Goal: Navigation & Orientation: Find specific page/section

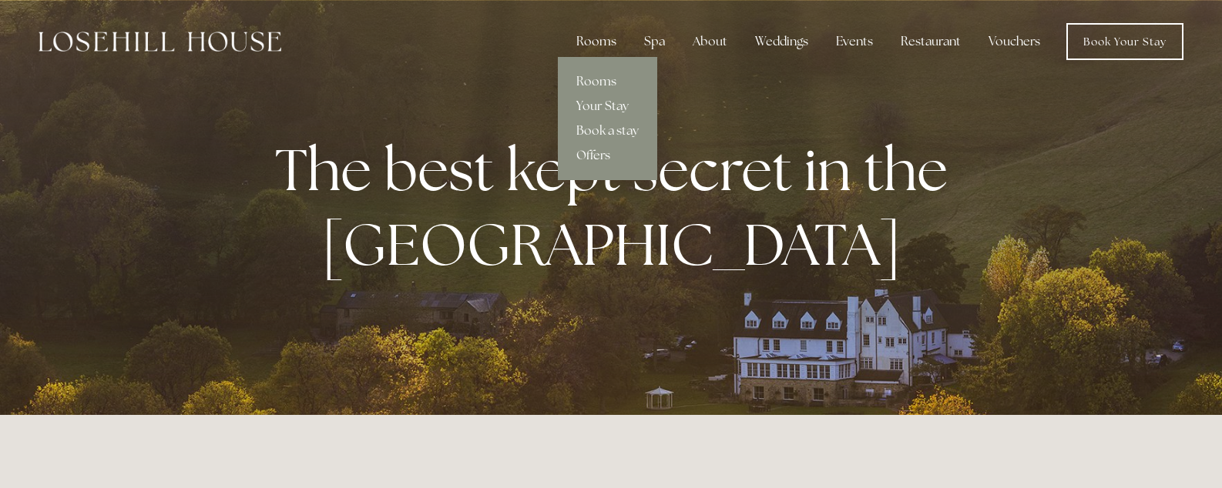
click at [605, 42] on div "Rooms" at bounding box center [596, 41] width 65 height 31
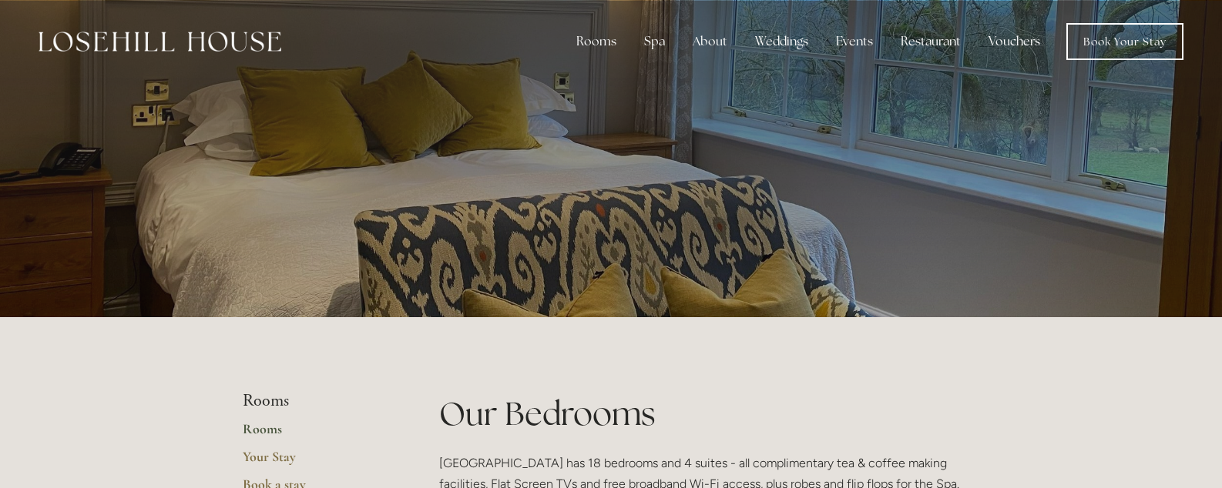
click at [1019, 41] on link "Vouchers" at bounding box center [1014, 41] width 76 height 31
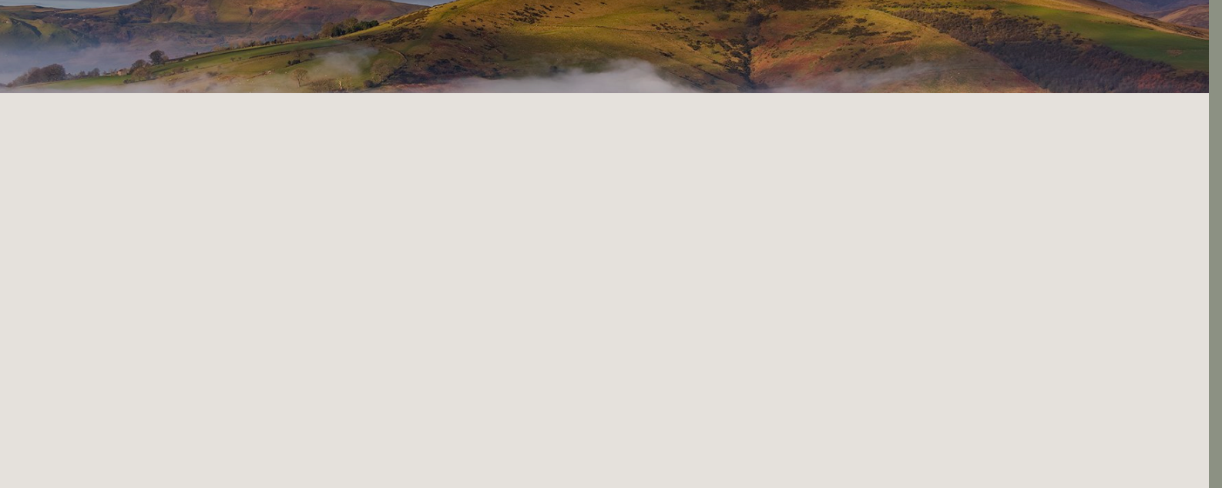
scroll to position [0, 13]
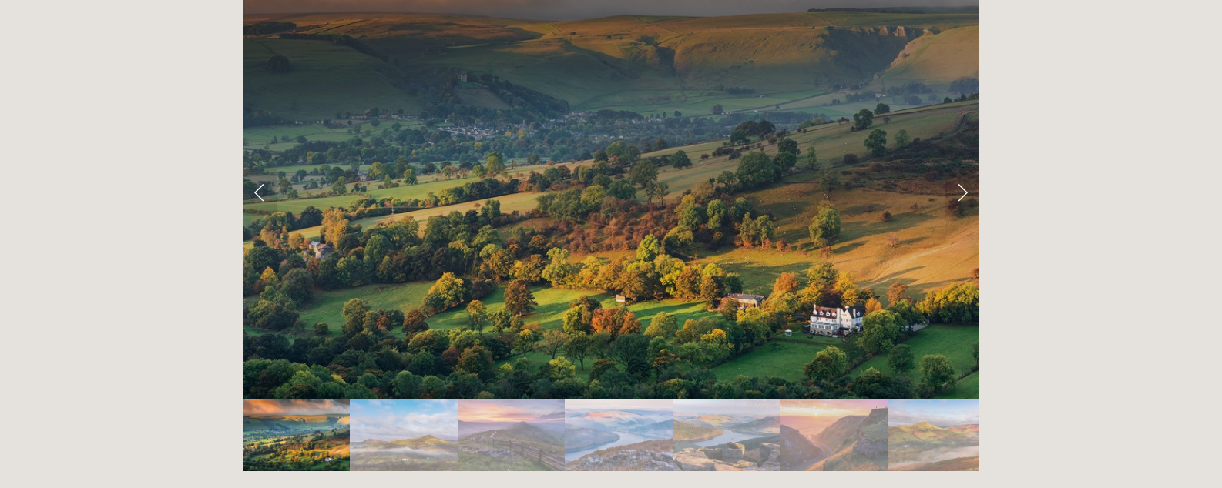
scroll to position [3090, 0]
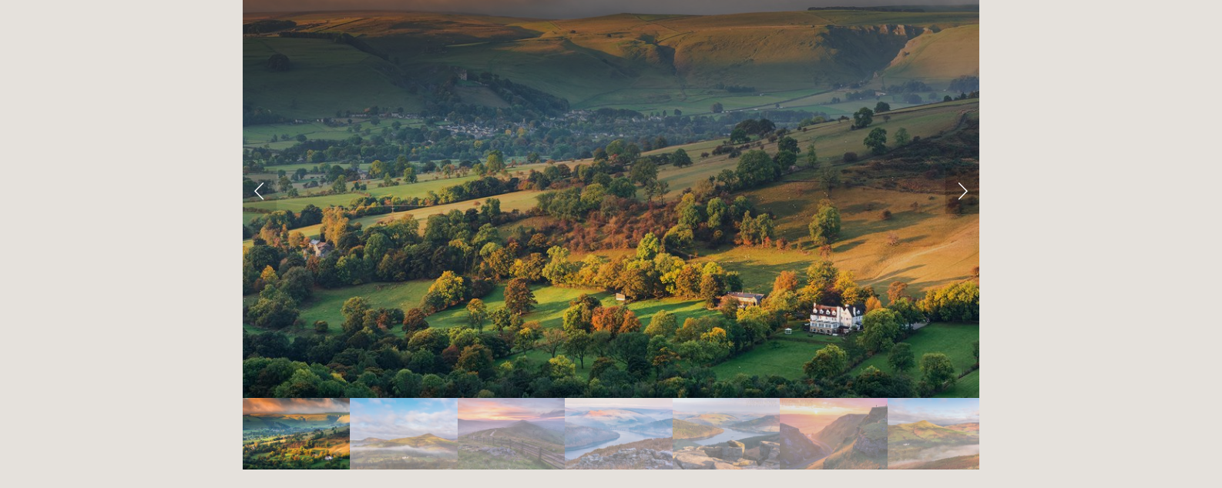
click at [958, 168] on link "Next Slide" at bounding box center [962, 191] width 34 height 46
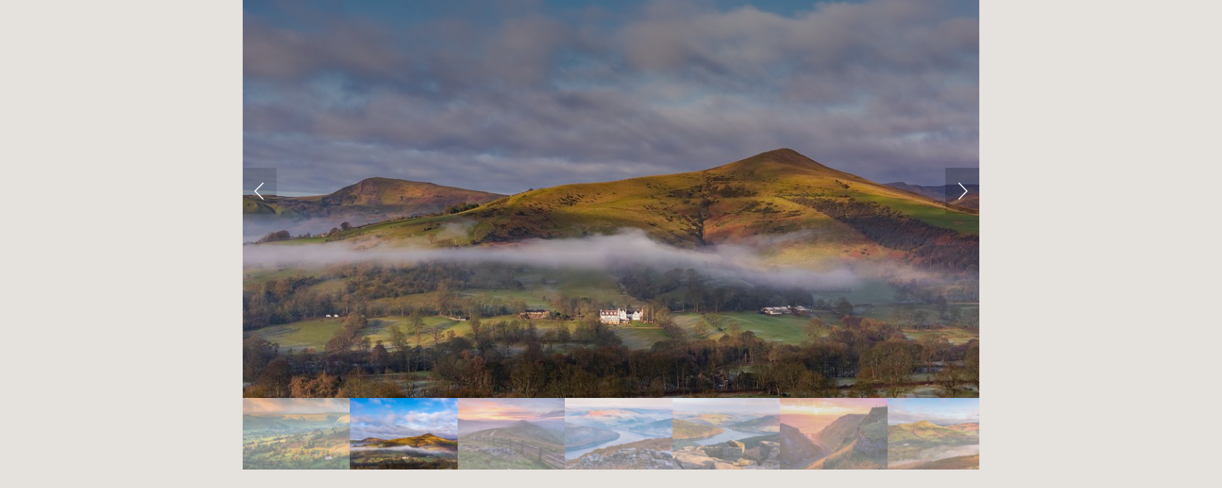
click at [961, 168] on link "Next Slide" at bounding box center [962, 191] width 34 height 46
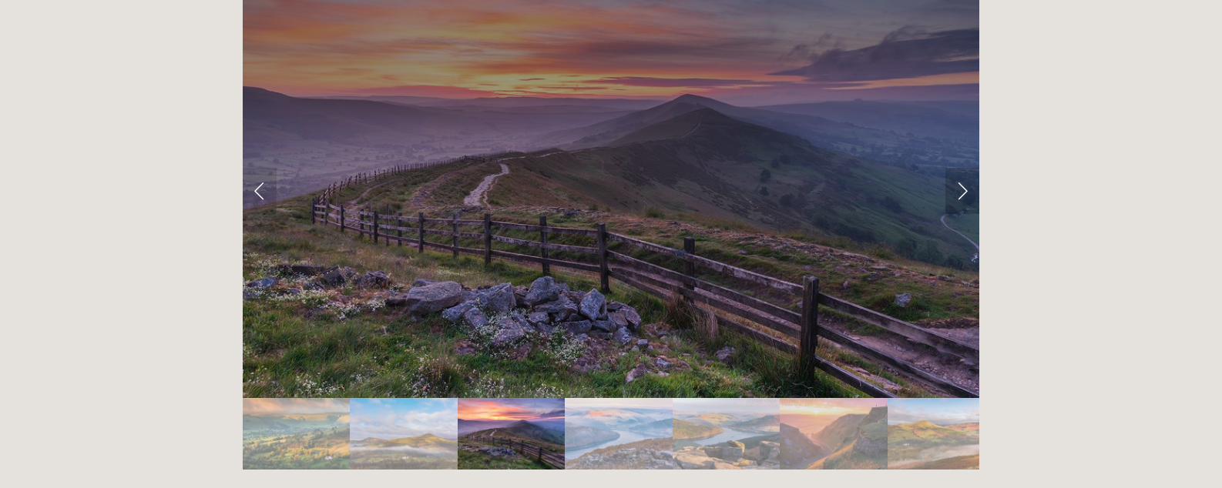
click at [962, 168] on link "Next Slide" at bounding box center [962, 191] width 34 height 46
click at [965, 168] on link "Next Slide" at bounding box center [962, 191] width 34 height 46
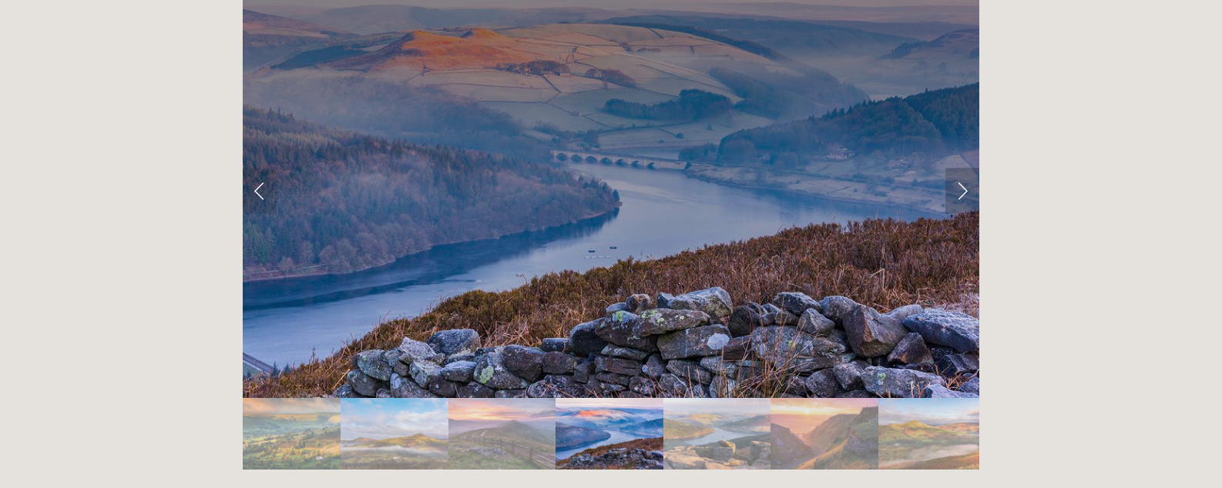
click at [962, 168] on link "Next Slide" at bounding box center [962, 191] width 34 height 46
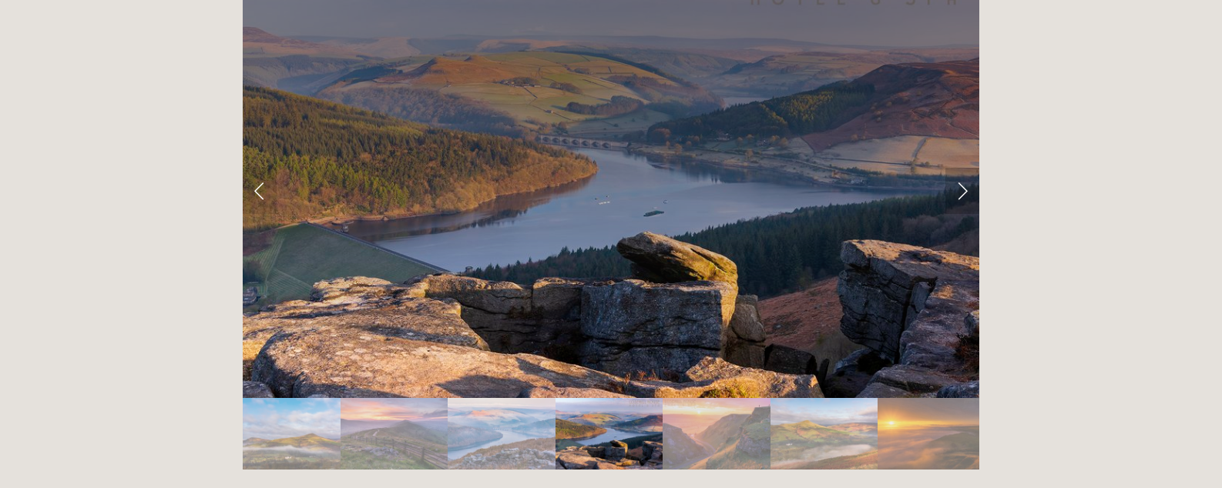
click at [962, 168] on link "Next Slide" at bounding box center [962, 191] width 34 height 46
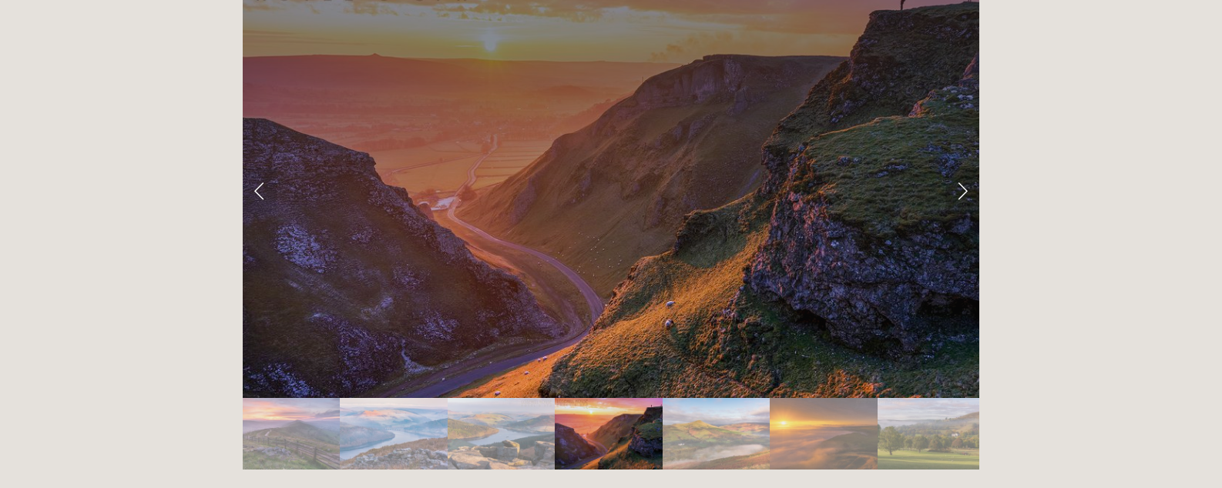
click at [962, 168] on link "Next Slide" at bounding box center [962, 191] width 34 height 46
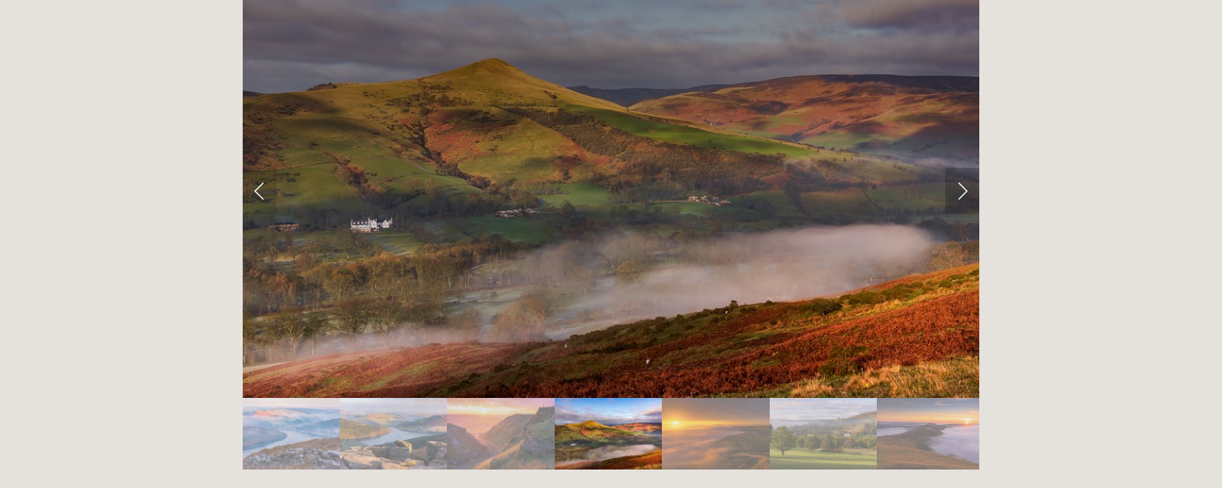
click at [962, 168] on link "Next Slide" at bounding box center [962, 191] width 34 height 46
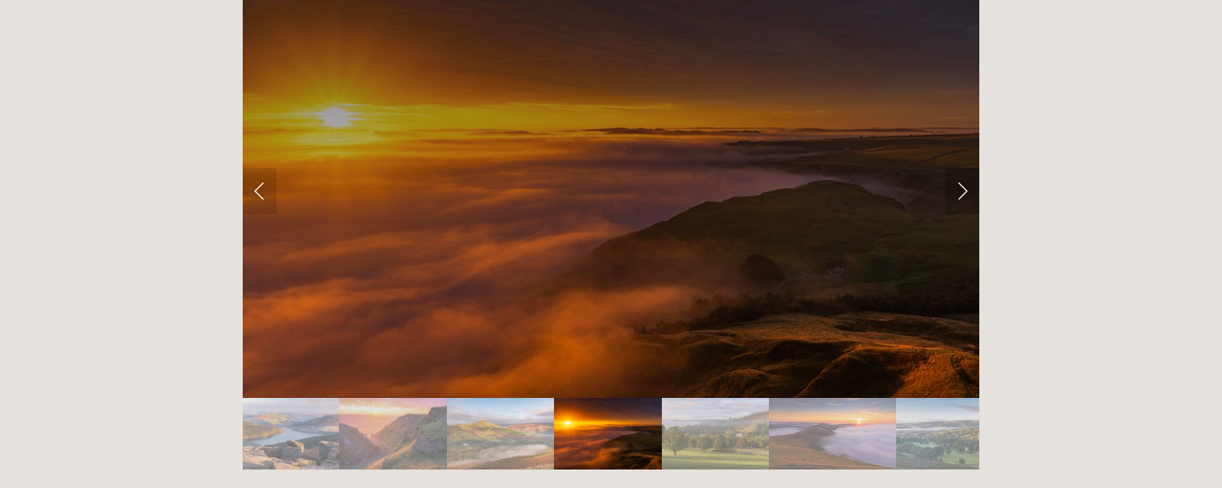
click at [962, 168] on link "Next Slide" at bounding box center [962, 191] width 34 height 46
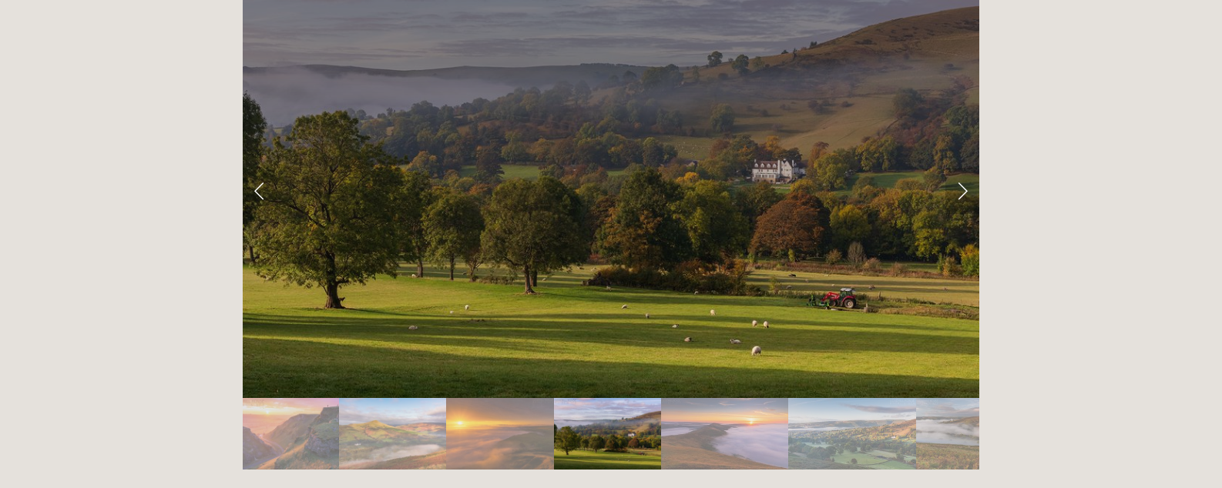
click at [962, 168] on link "Next Slide" at bounding box center [962, 191] width 34 height 46
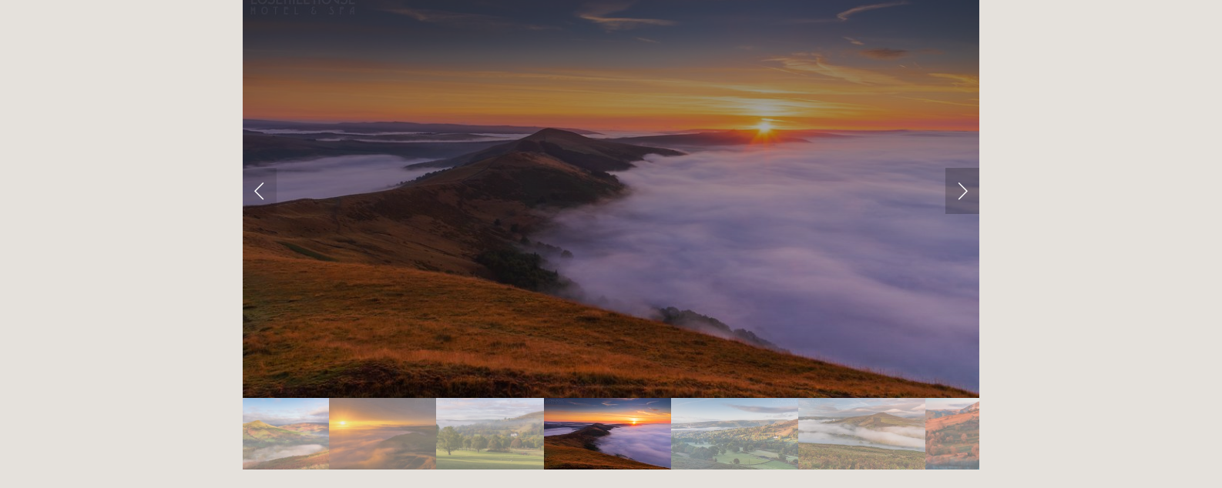
click at [962, 168] on link "Next Slide" at bounding box center [962, 191] width 34 height 46
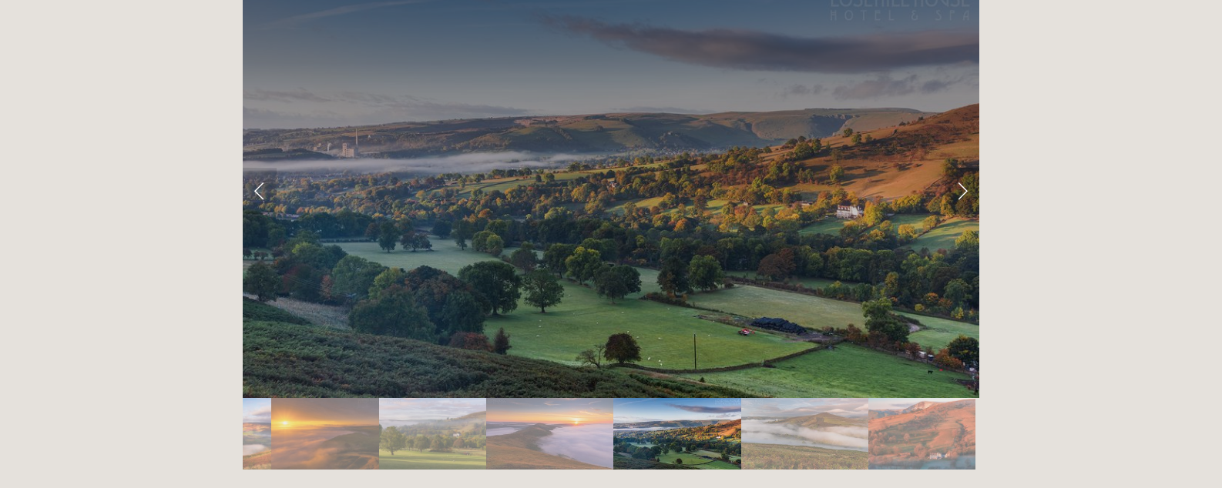
click at [962, 168] on link "Next Slide" at bounding box center [962, 191] width 34 height 46
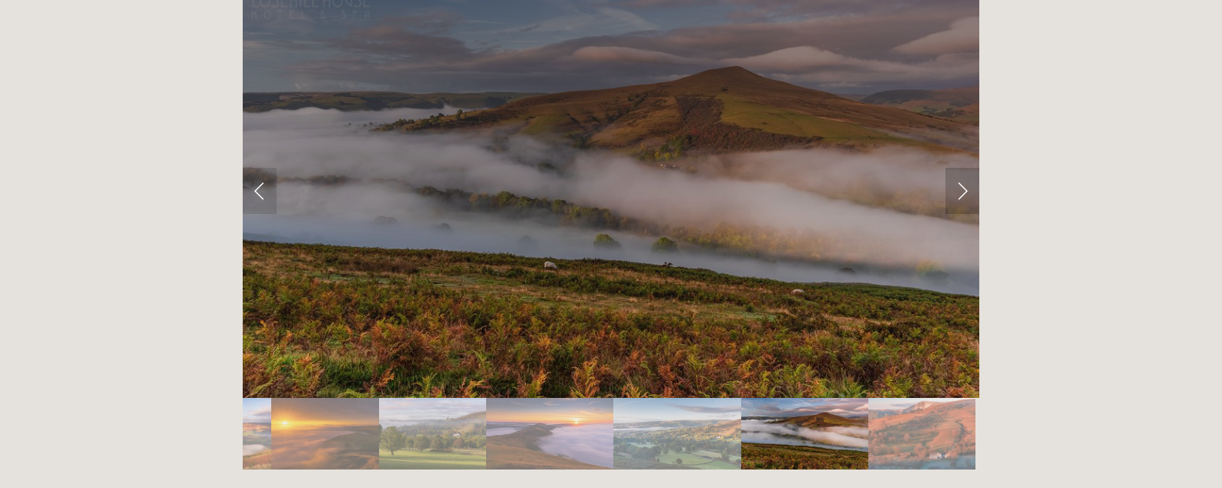
click at [962, 168] on link "Next Slide" at bounding box center [962, 191] width 34 height 46
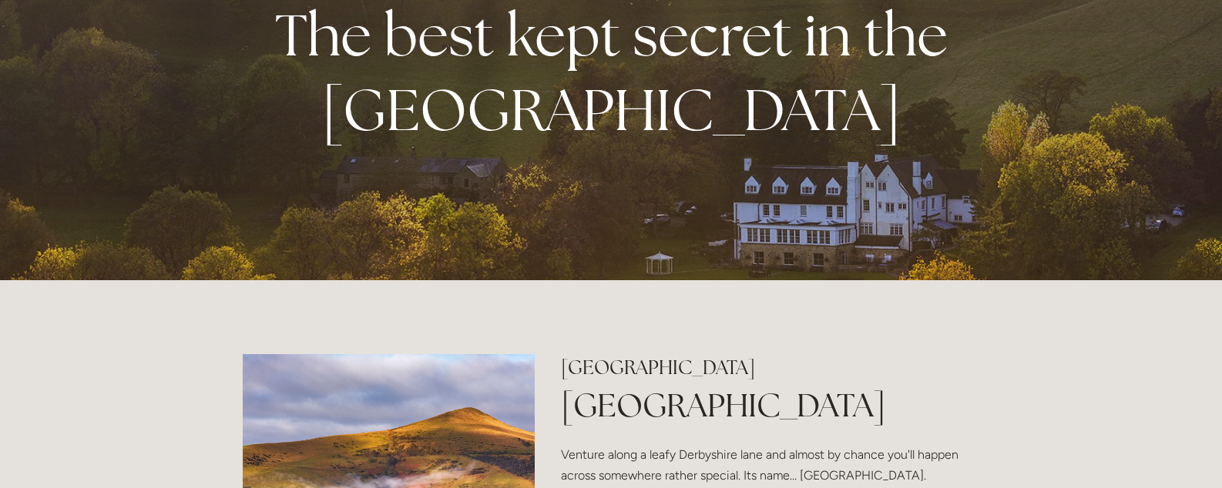
scroll to position [0, 0]
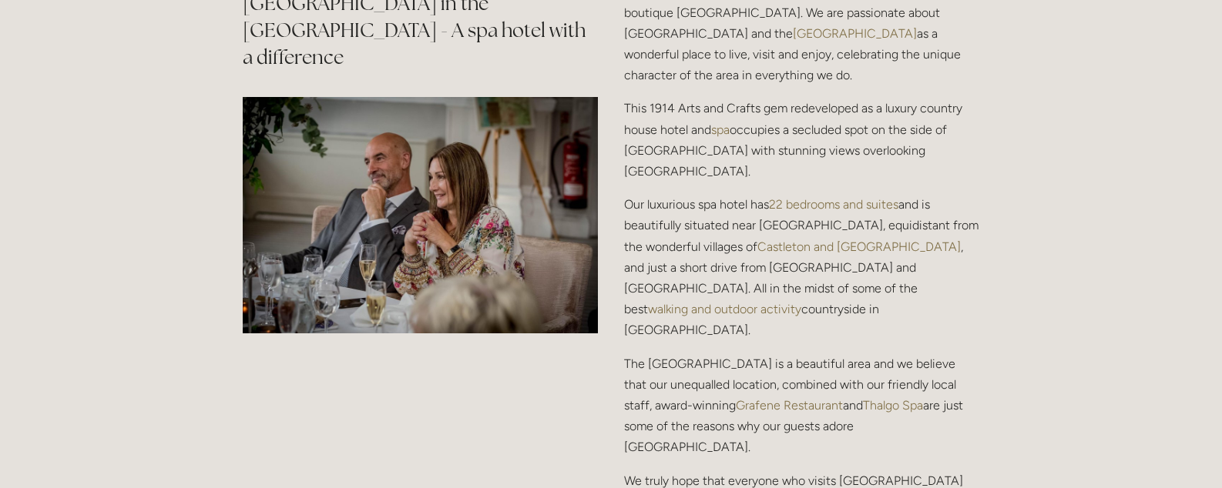
scroll to position [1838, 0]
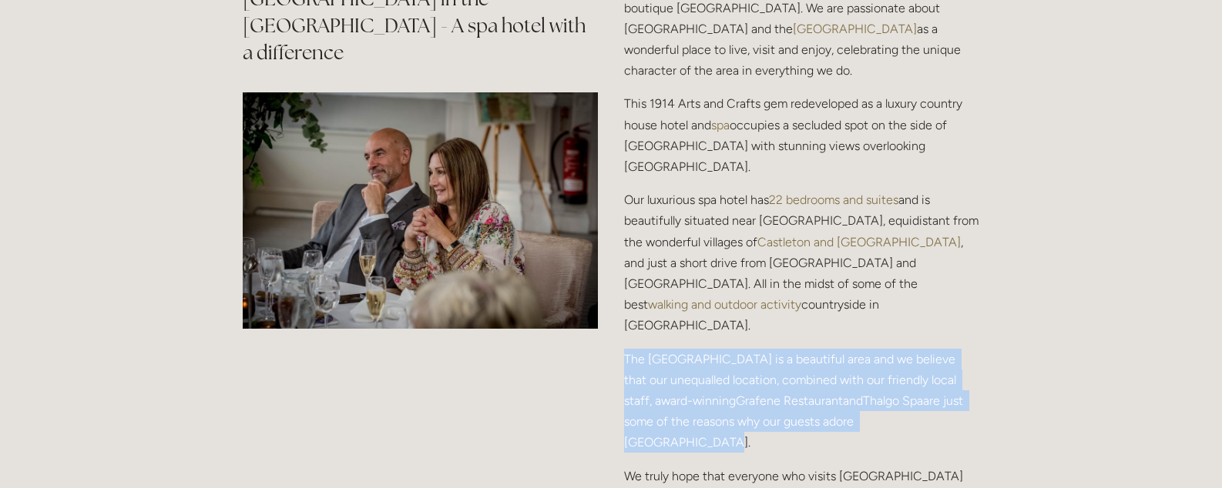
drag, startPoint x: 625, startPoint y: 297, endPoint x: 922, endPoint y: 361, distance: 304.4
click at [922, 361] on p "The Peak District is a beautiful area and we believe that our unequalled locati…" at bounding box center [801, 401] width 355 height 105
copy p "The Peak District is a beautiful area and we believe that our unequalled locati…"
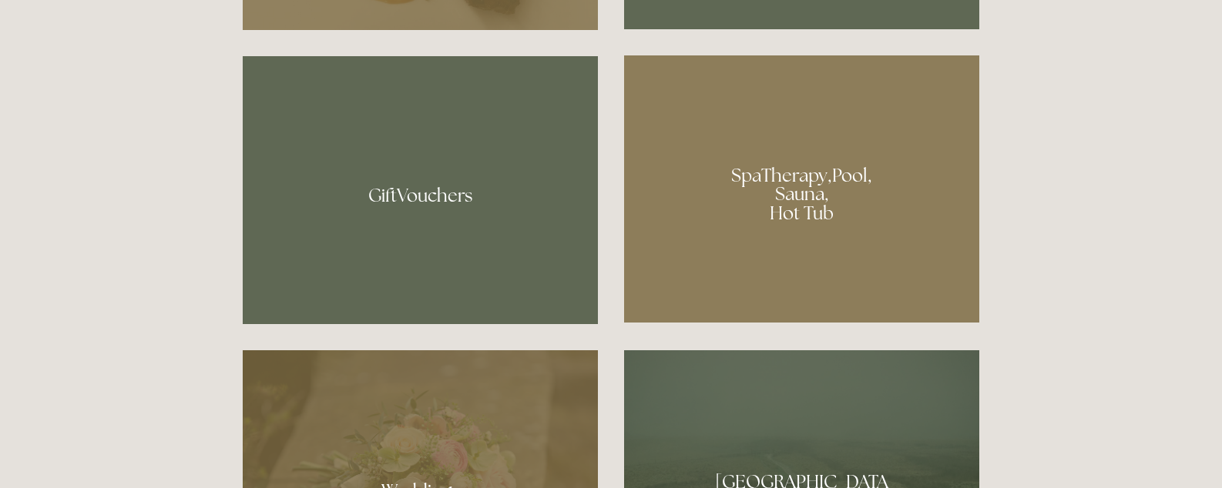
scroll to position [1109, 0]
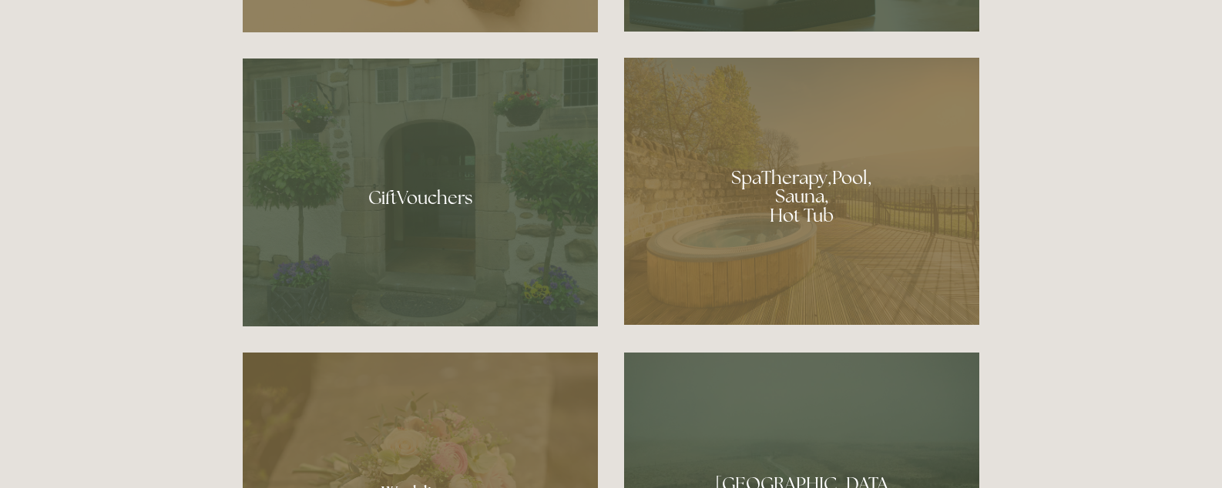
click at [828, 227] on div at bounding box center [801, 191] width 355 height 267
click at [816, 353] on div at bounding box center [801, 489] width 355 height 272
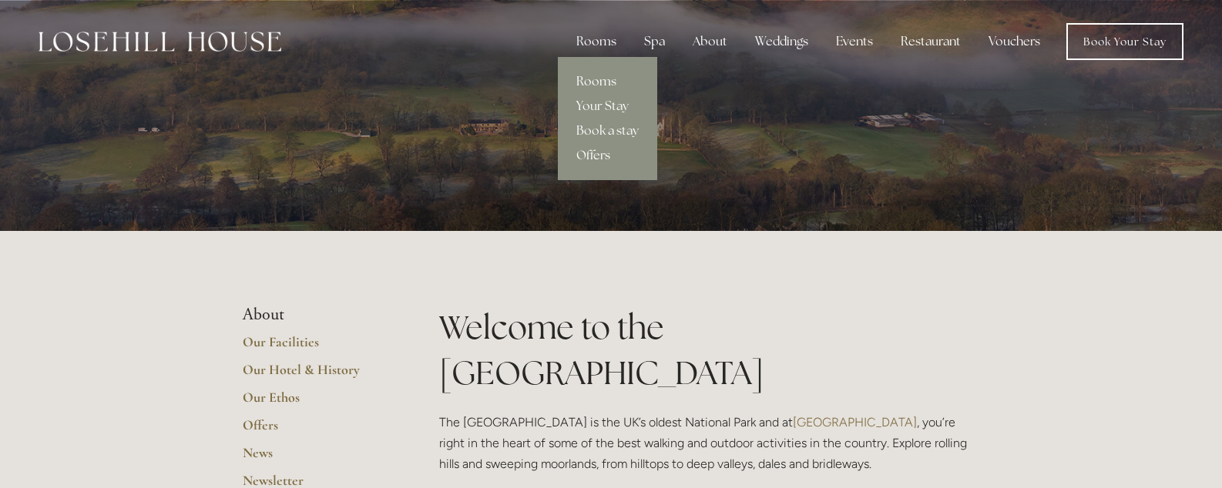
click at [603, 82] on link "Rooms" at bounding box center [607, 81] width 99 height 25
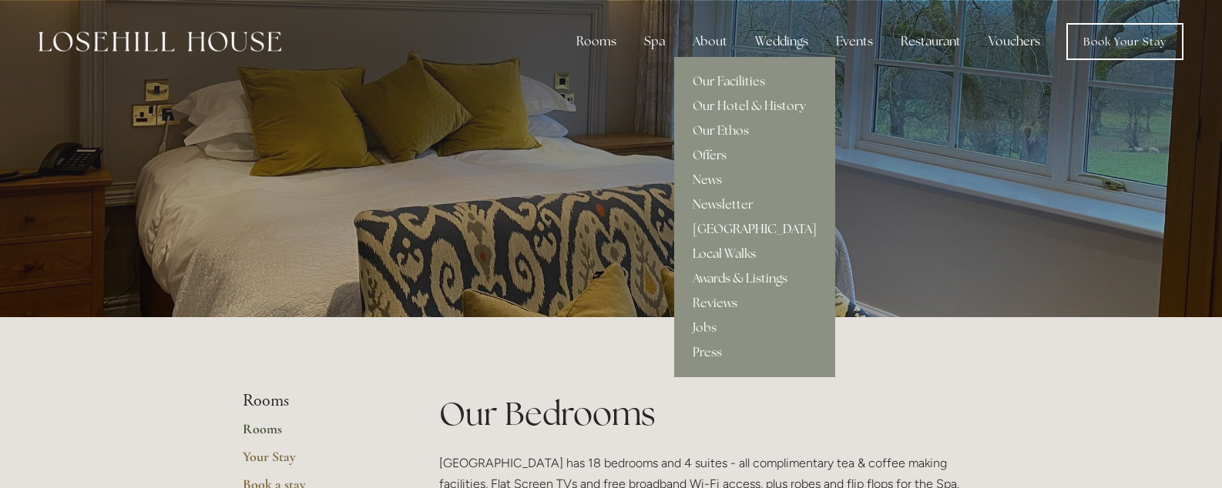
click at [715, 44] on div "About" at bounding box center [709, 41] width 59 height 31
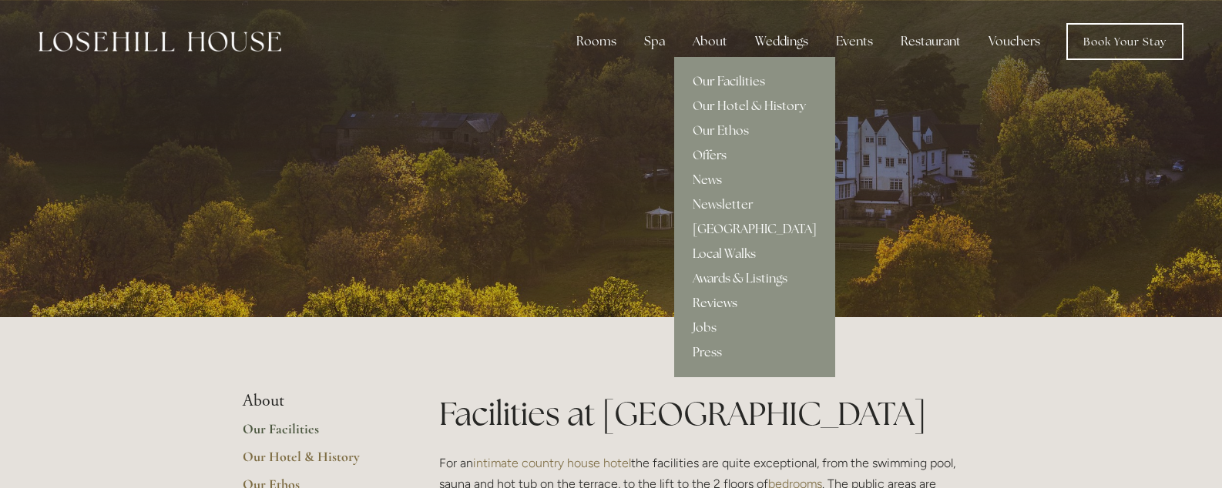
click at [720, 79] on link "Our Facilities" at bounding box center [754, 81] width 161 height 25
click at [749, 106] on link "Our Hotel & History" at bounding box center [754, 106] width 161 height 25
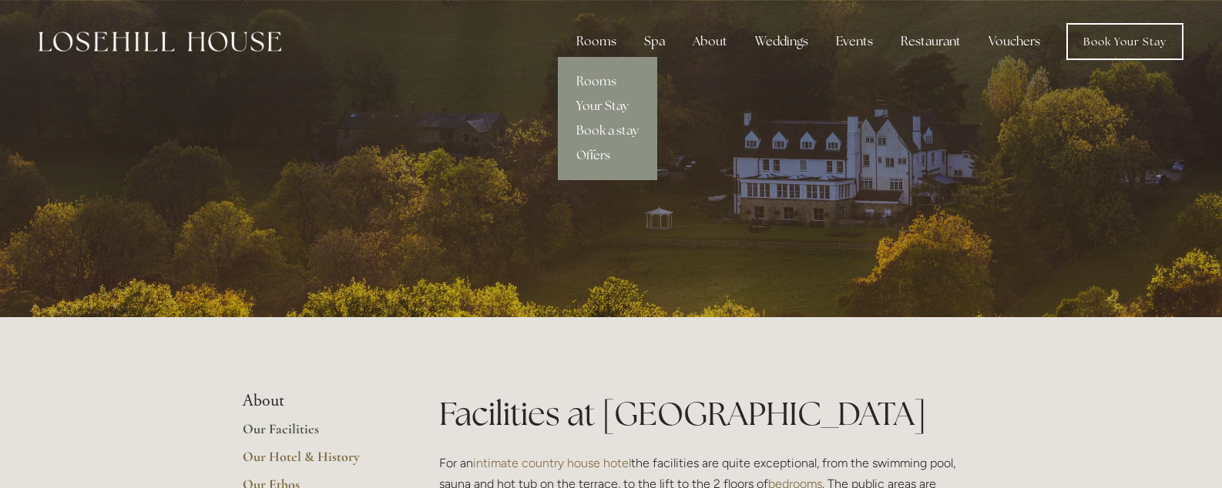
click at [613, 106] on link "Your Stay" at bounding box center [607, 106] width 99 height 25
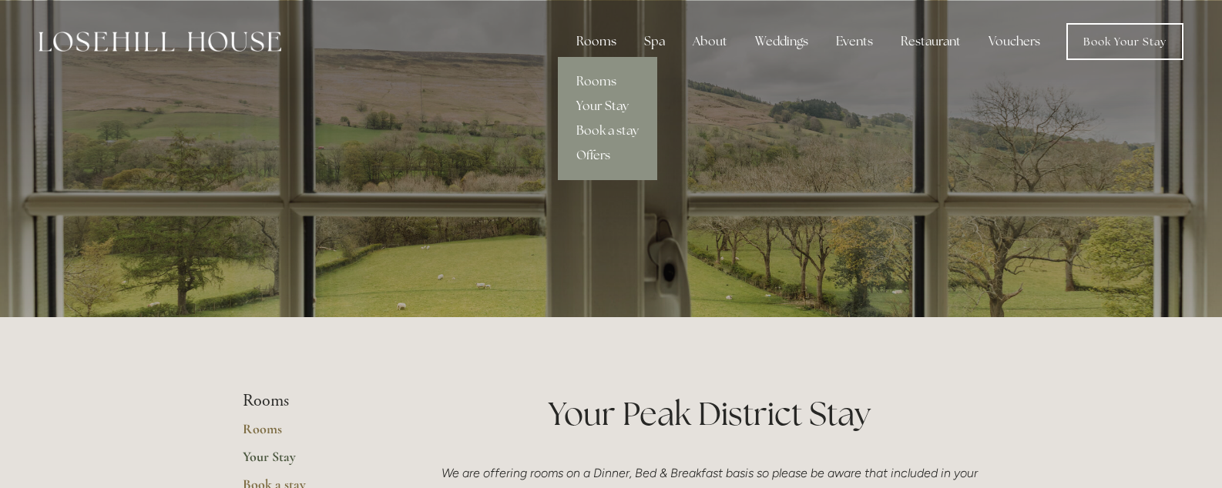
click at [602, 42] on div "Rooms" at bounding box center [596, 41] width 65 height 31
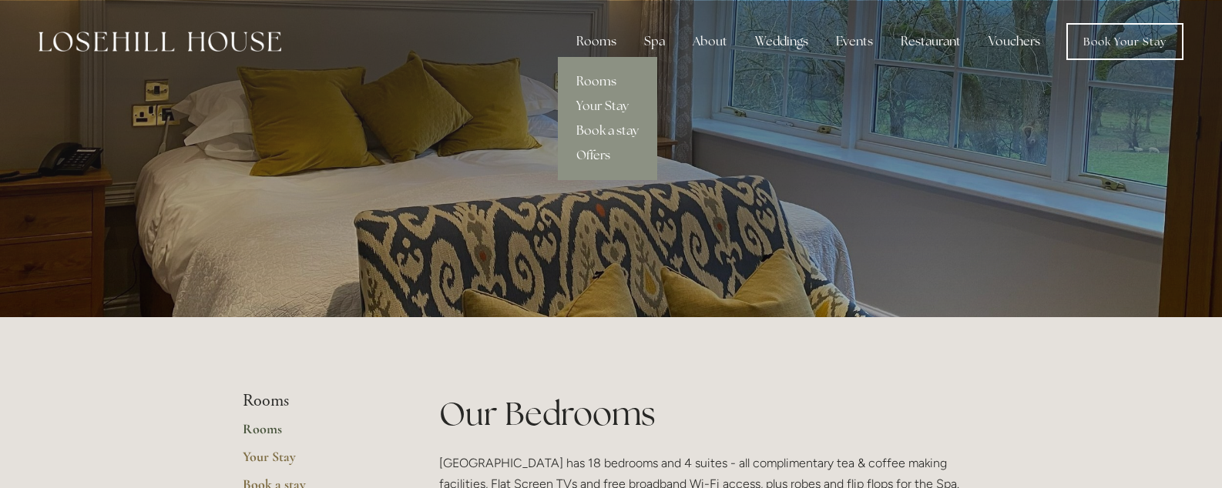
click at [619, 130] on link "Book a stay" at bounding box center [607, 131] width 99 height 25
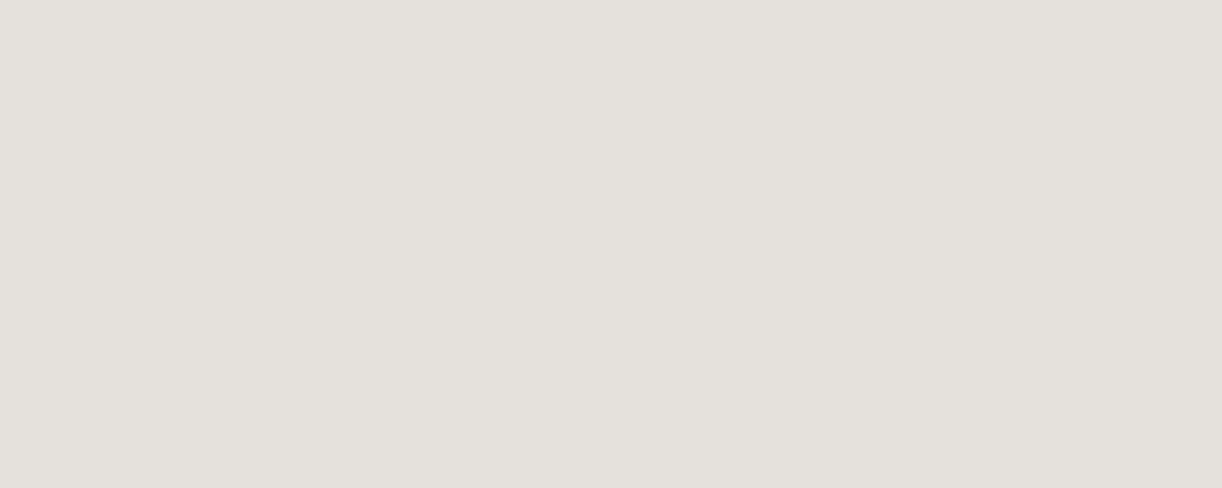
scroll to position [493, 0]
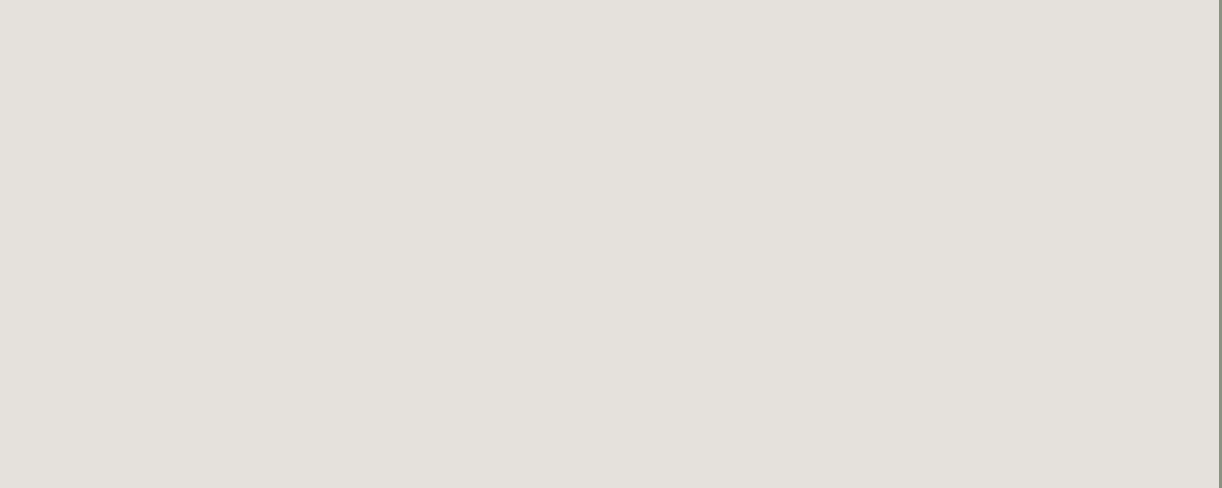
scroll to position [0, 3]
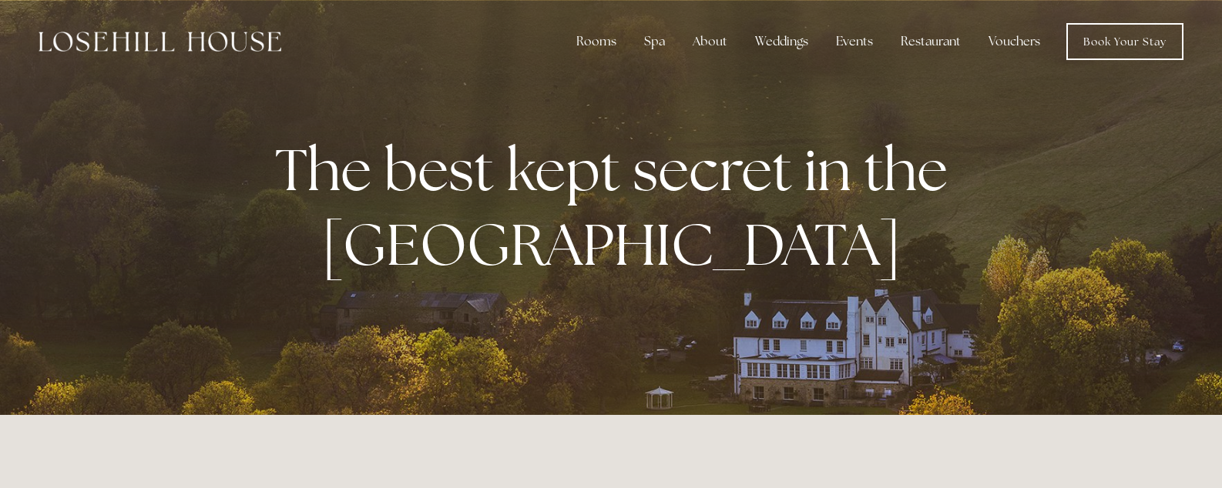
scroll to position [1348, 0]
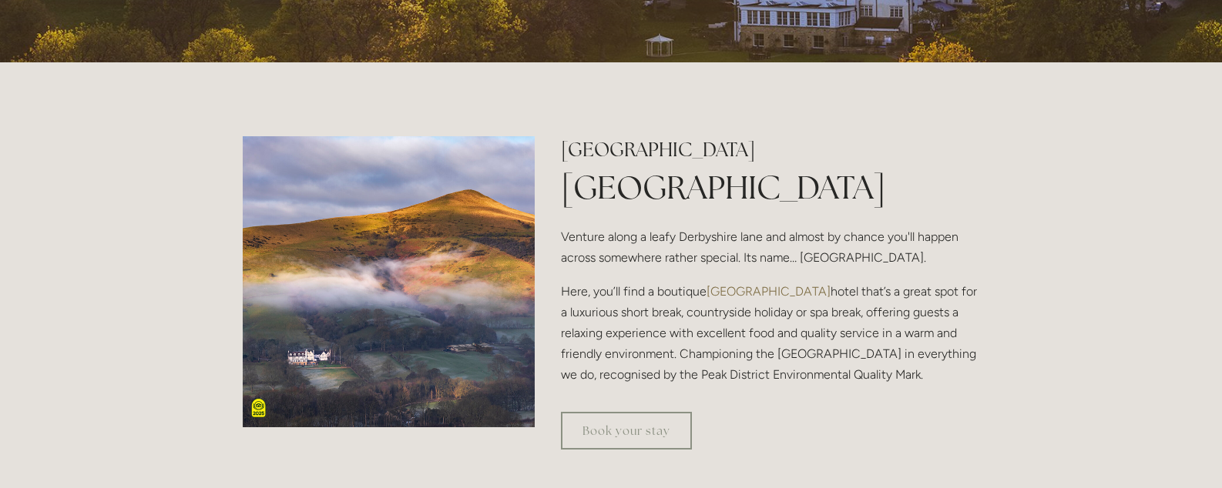
scroll to position [351, 0]
